Goal: Information Seeking & Learning: Understand process/instructions

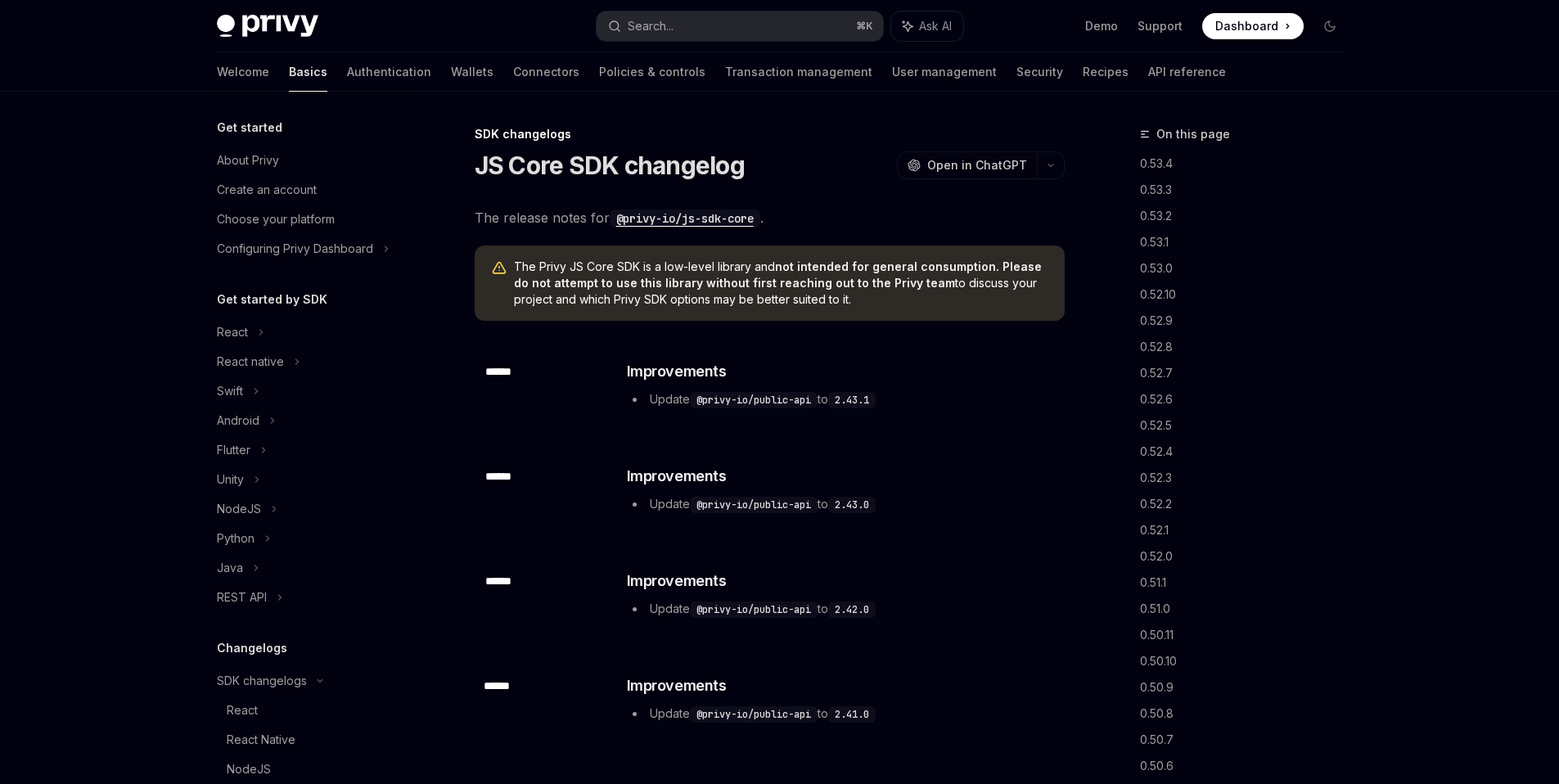
type textarea "*"
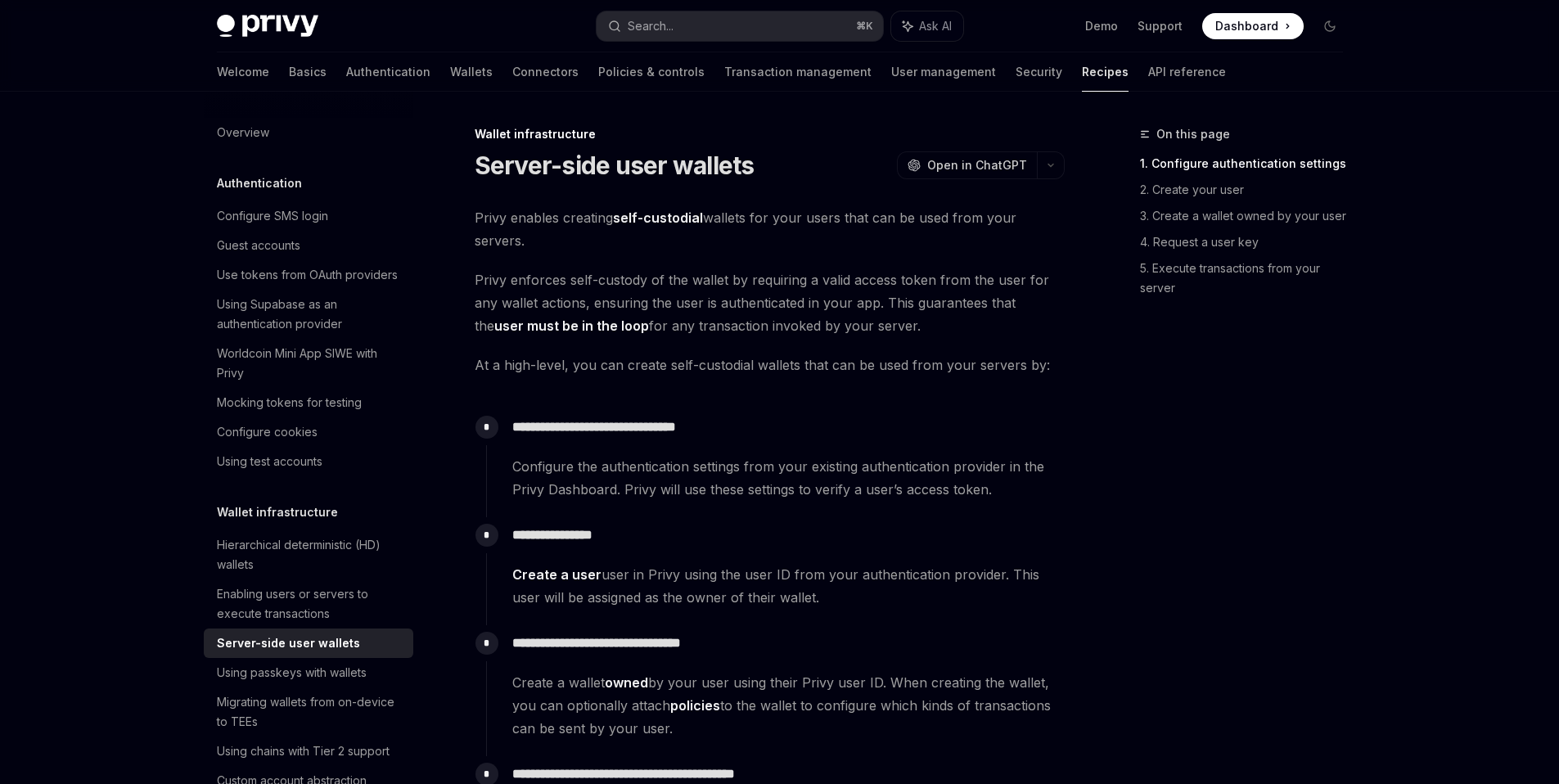
scroll to position [348, 0]
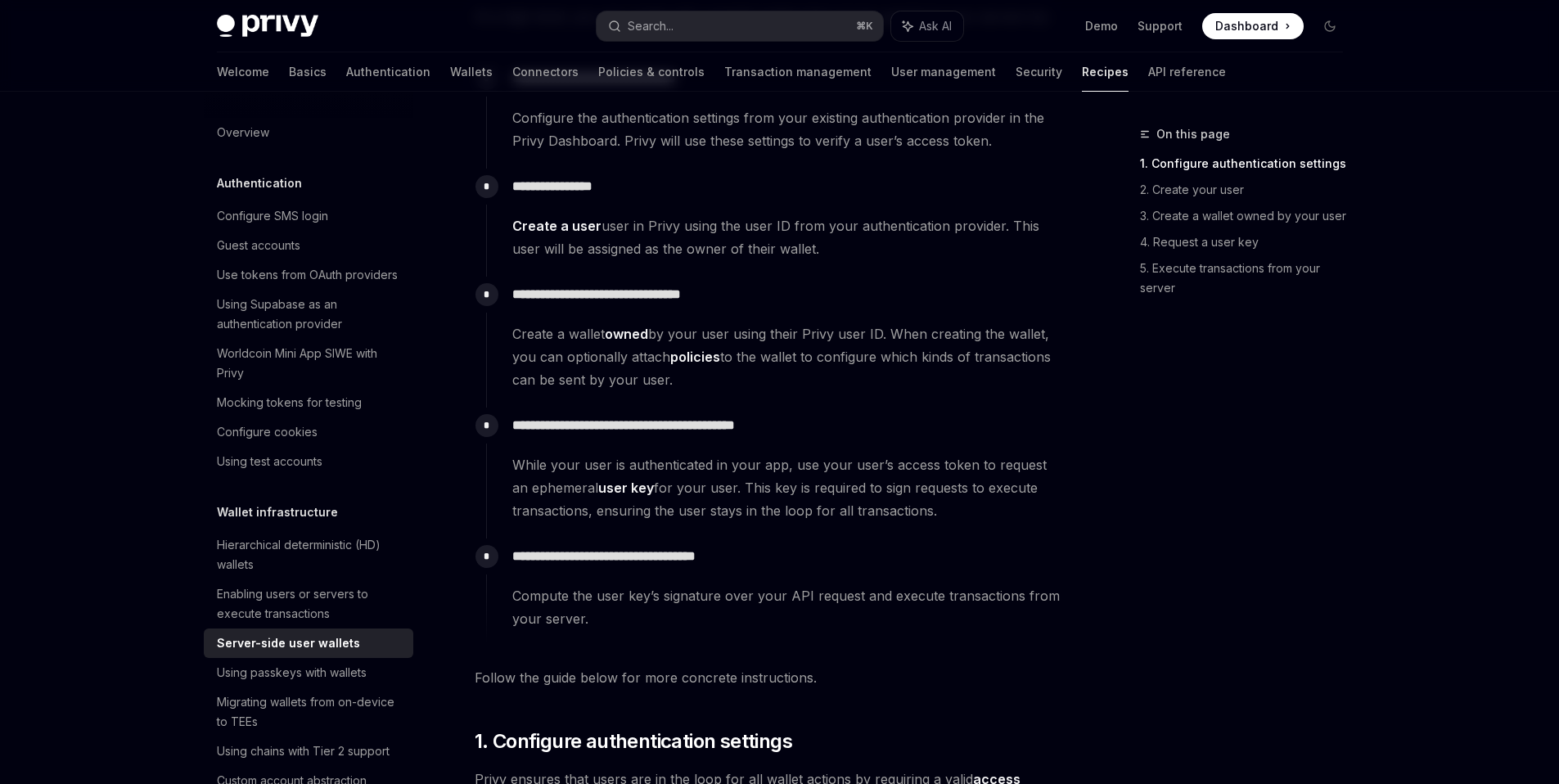
click at [754, 450] on div "**********" at bounding box center [776, 465] width 579 height 115
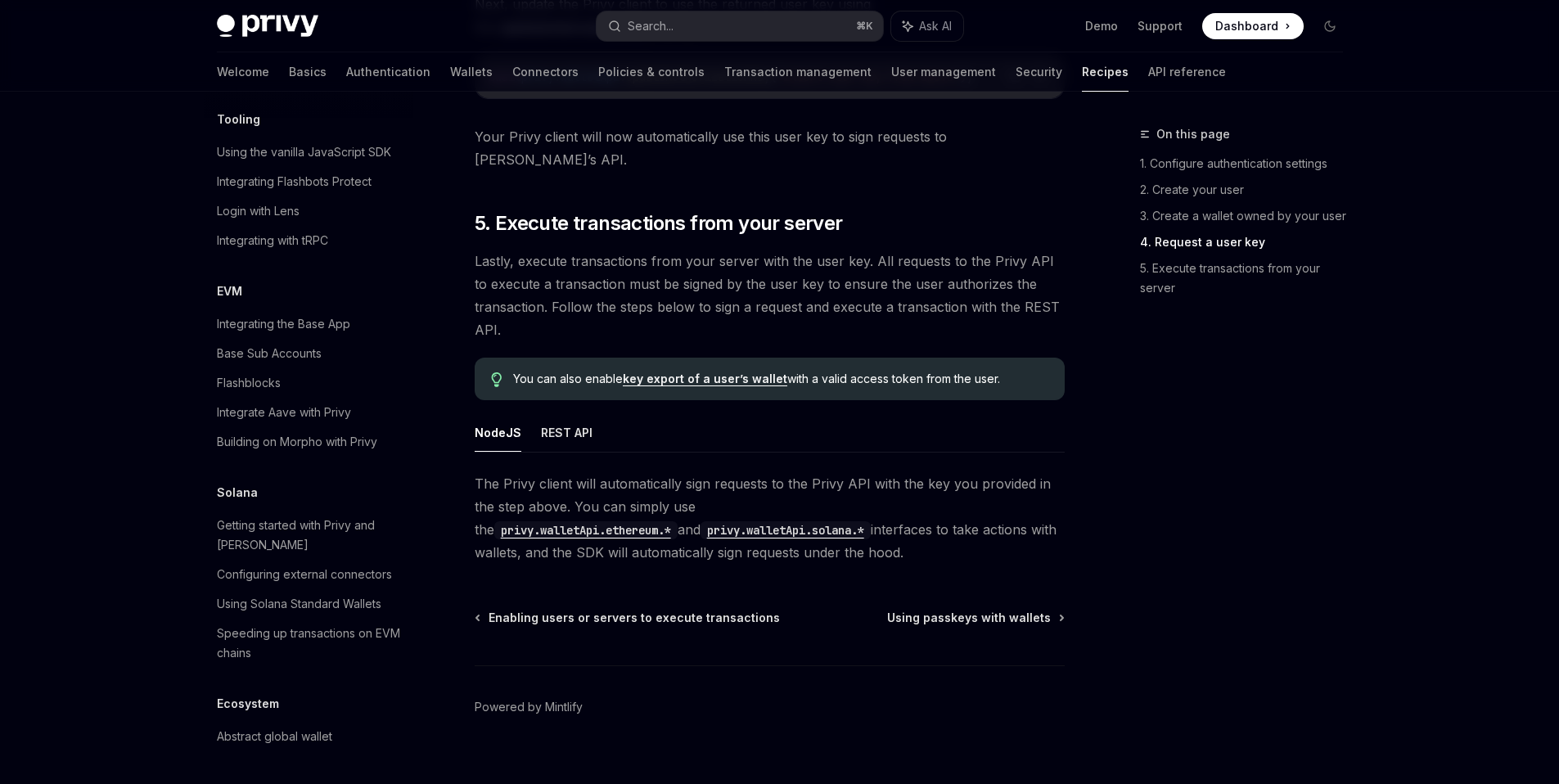
scroll to position [1746, 0]
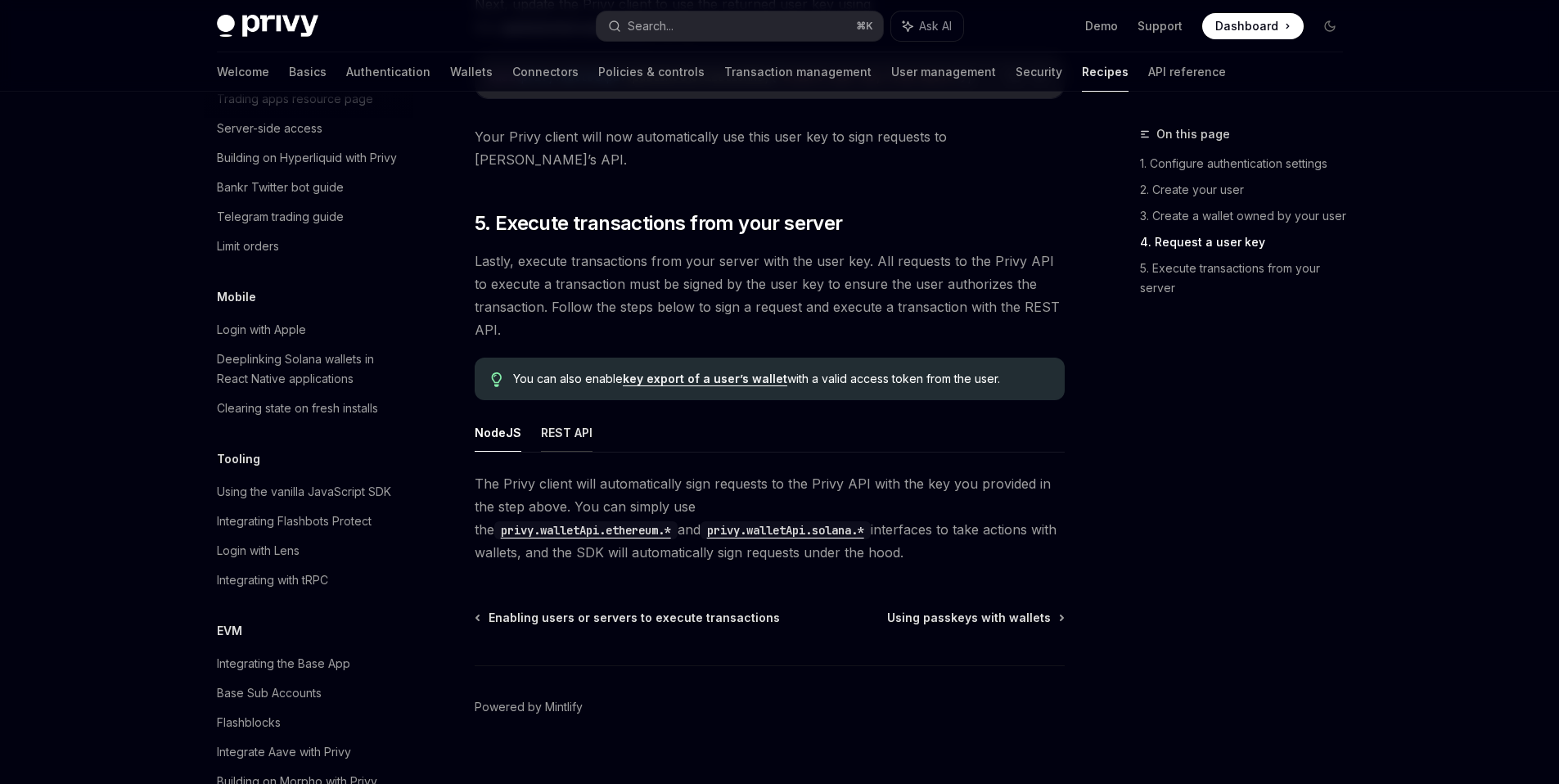
click at [564, 413] on button "REST API" at bounding box center [567, 432] width 51 height 39
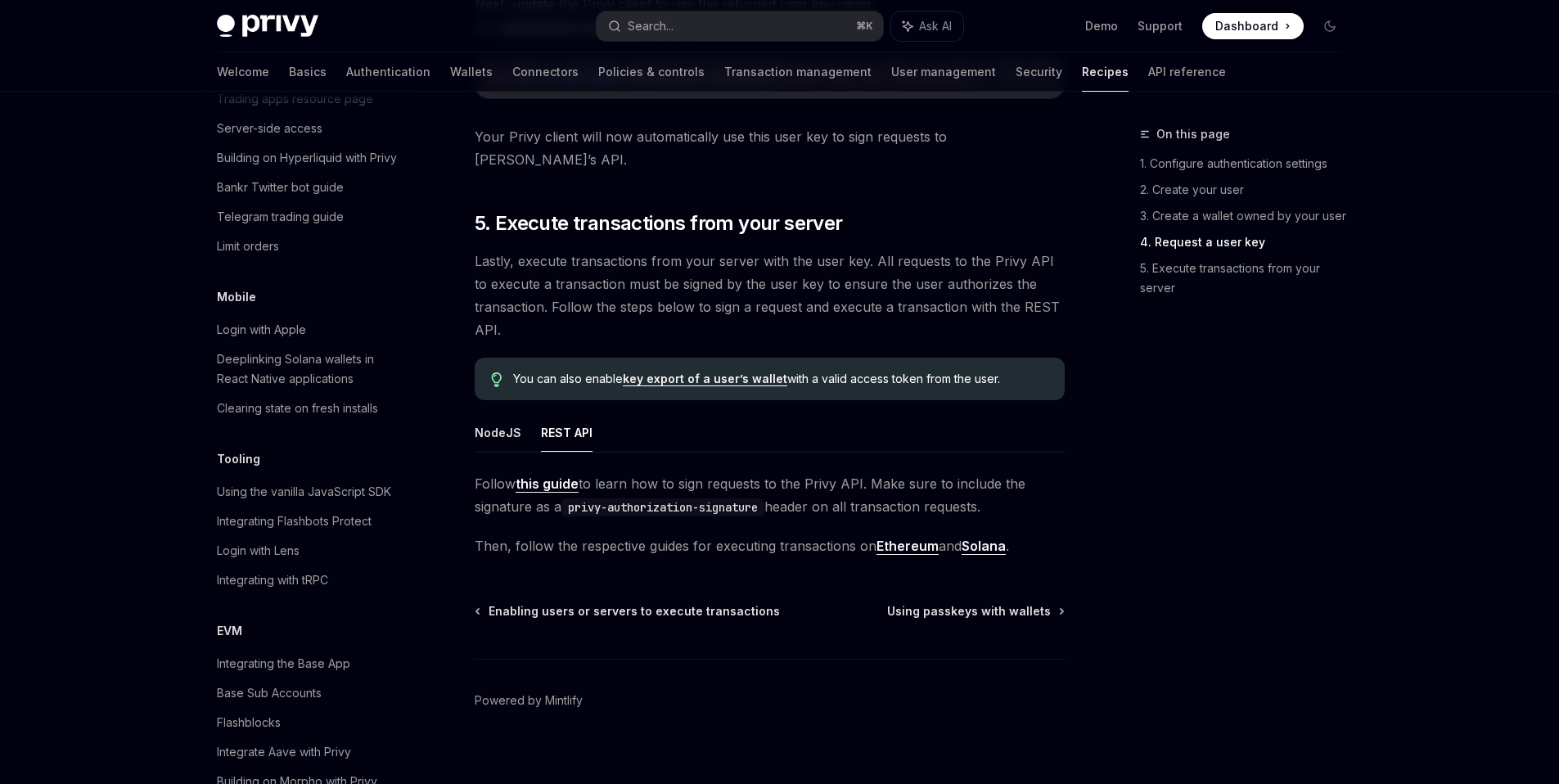
scroll to position [3013, 0]
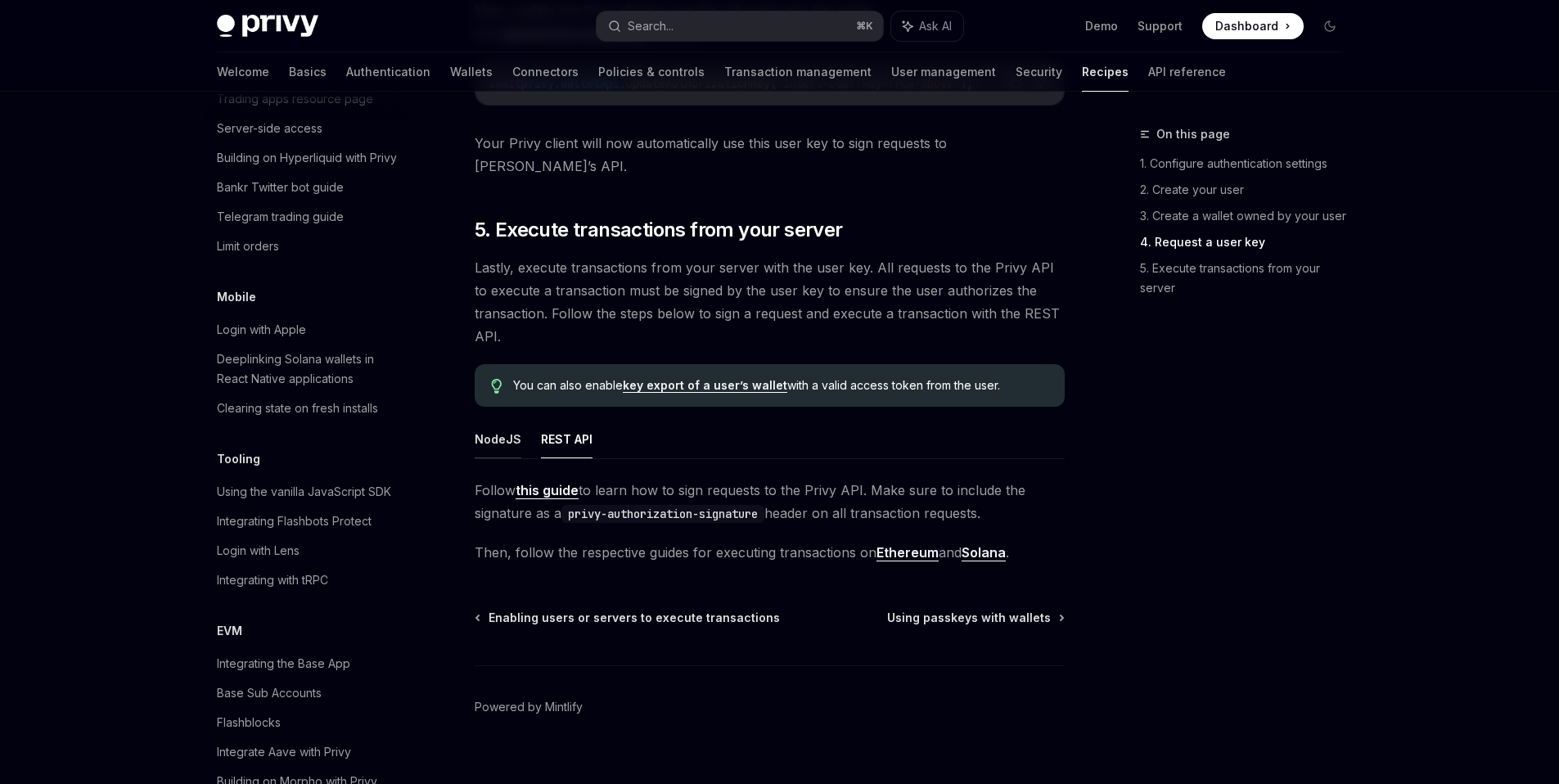
click at [498, 422] on button "NodeJS" at bounding box center [497, 438] width 46 height 39
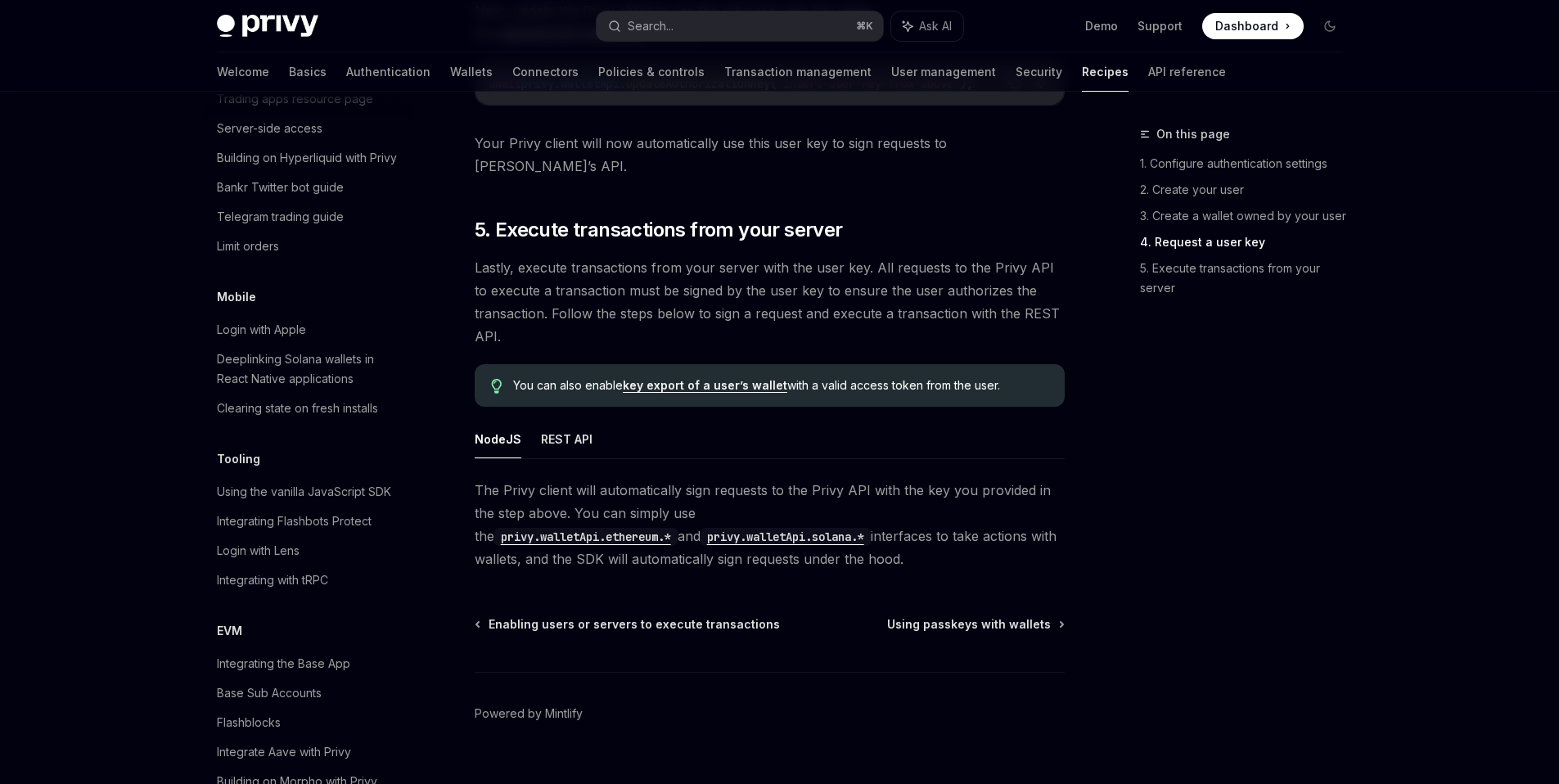
click at [700, 527] on code "privy.walletApi.solana.*" at bounding box center [785, 536] width 170 height 18
type textarea "*"
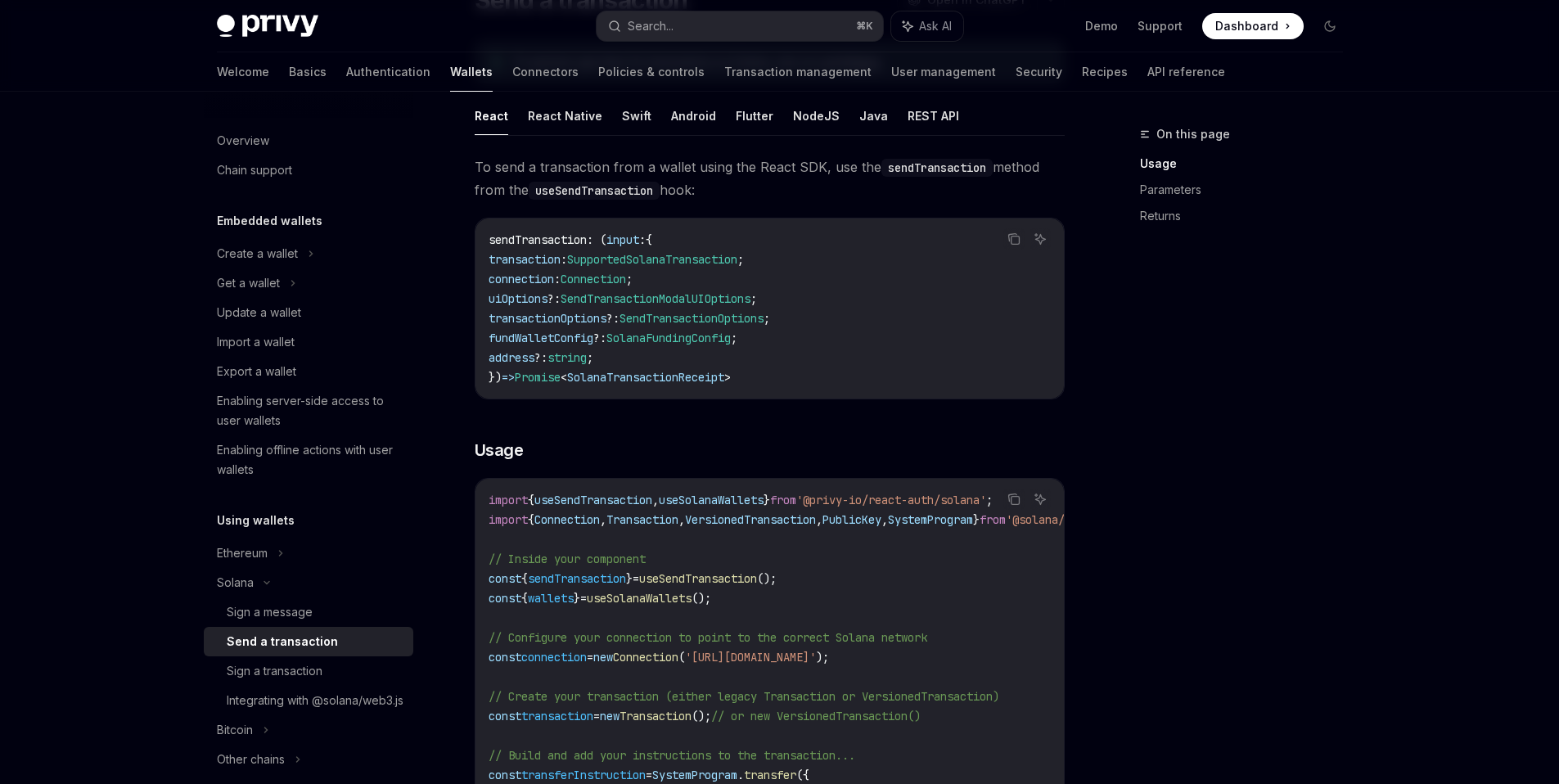
scroll to position [338, 0]
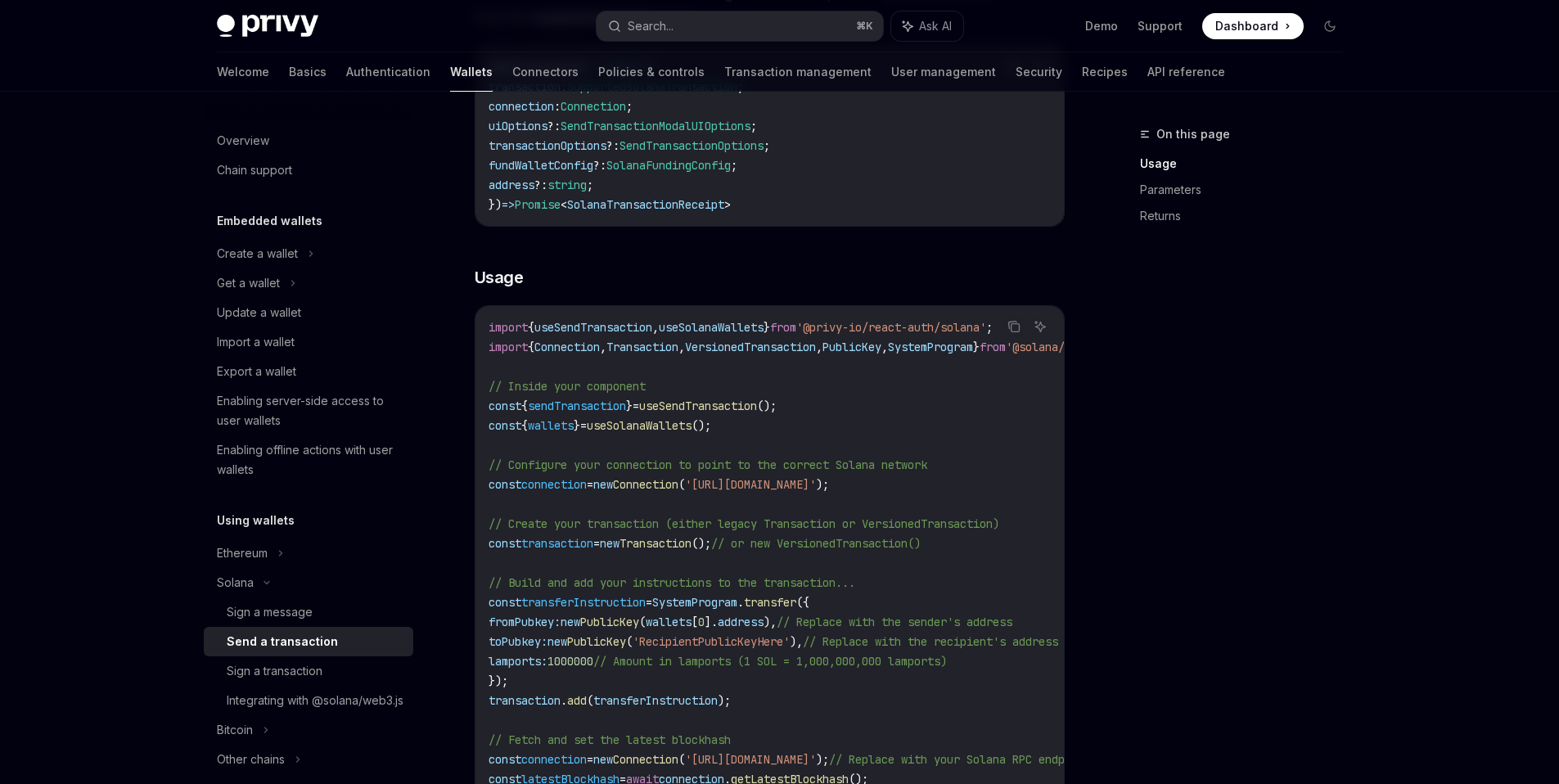
type textarea "*"
